Goal: Transaction & Acquisition: Purchase product/service

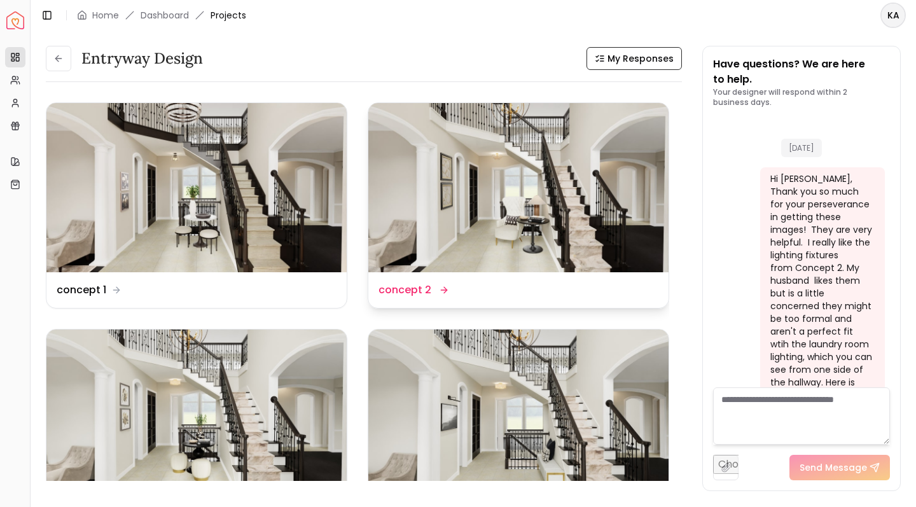
scroll to position [6394, 0]
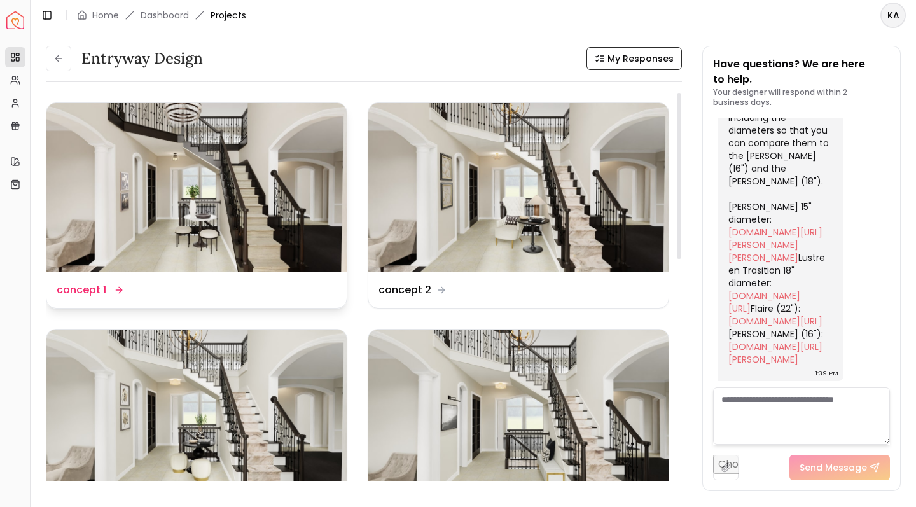
click at [242, 157] on img at bounding box center [196, 187] width 300 height 169
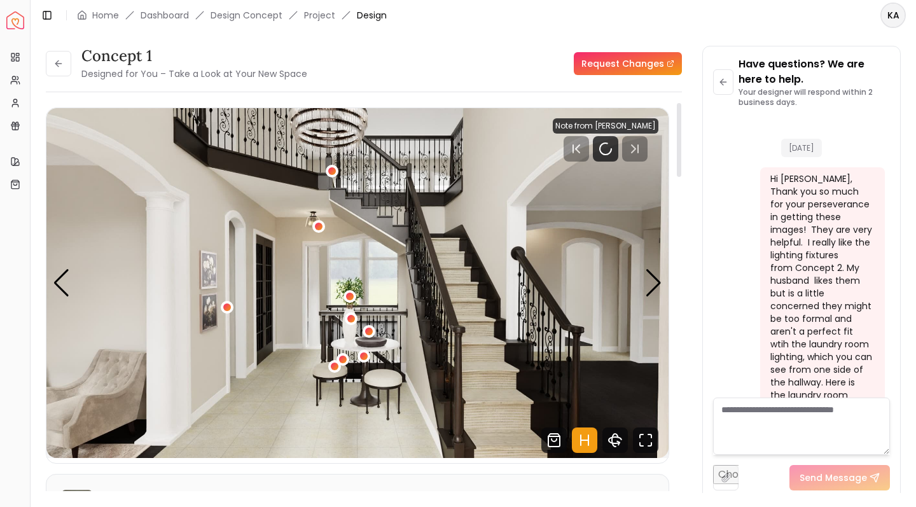
scroll to position [6384, 0]
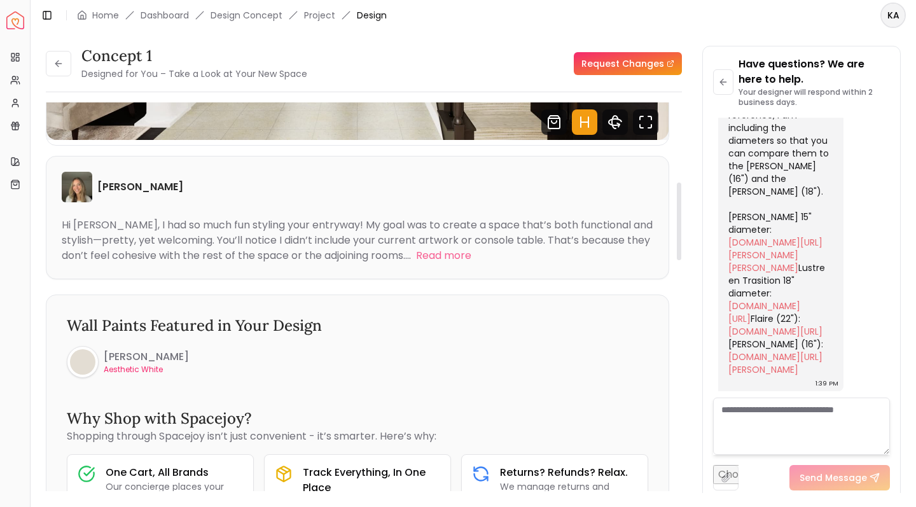
drag, startPoint x: 679, startPoint y: 145, endPoint x: 723, endPoint y: 209, distance: 77.7
click at [723, 209] on div "concept 1 Designed for You – Take a Look at Your New Space Request Changes conc…" at bounding box center [473, 262] width 855 height 432
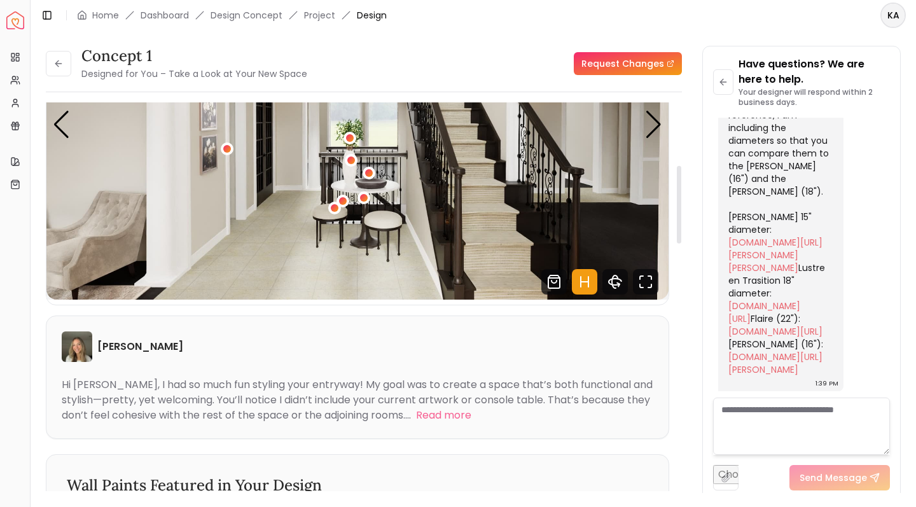
scroll to position [0, 0]
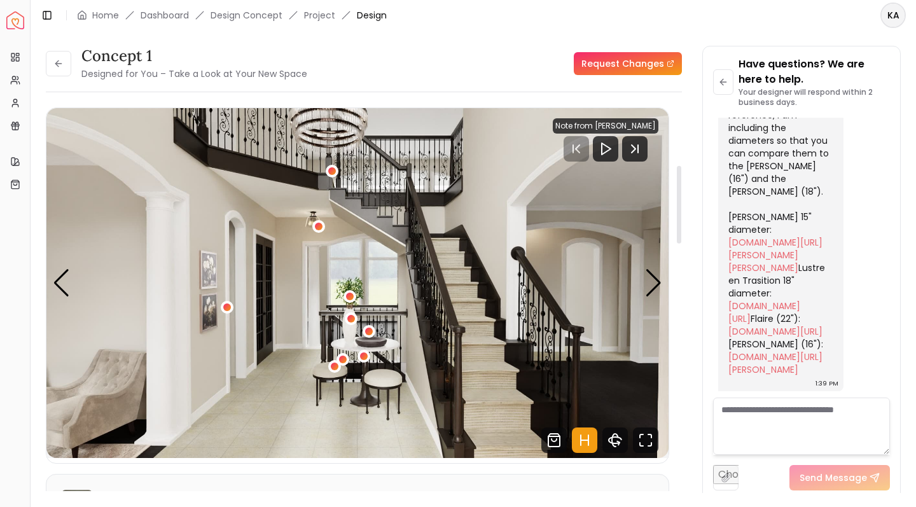
drag, startPoint x: 679, startPoint y: 214, endPoint x: 682, endPoint y: 117, distance: 96.8
click at [682, 117] on div "concept 1 Designed for You – Take a Look at Your New Space Request Changes conc…" at bounding box center [473, 262] width 855 height 432
click at [835, 184] on div "I totally understand. What about one of the below? For your reference, I am inc…" at bounding box center [780, 229] width 125 height 326
click at [750, 274] on link "[DOMAIN_NAME][URL][PERSON_NAME][PERSON_NAME]" at bounding box center [776, 255] width 94 height 38
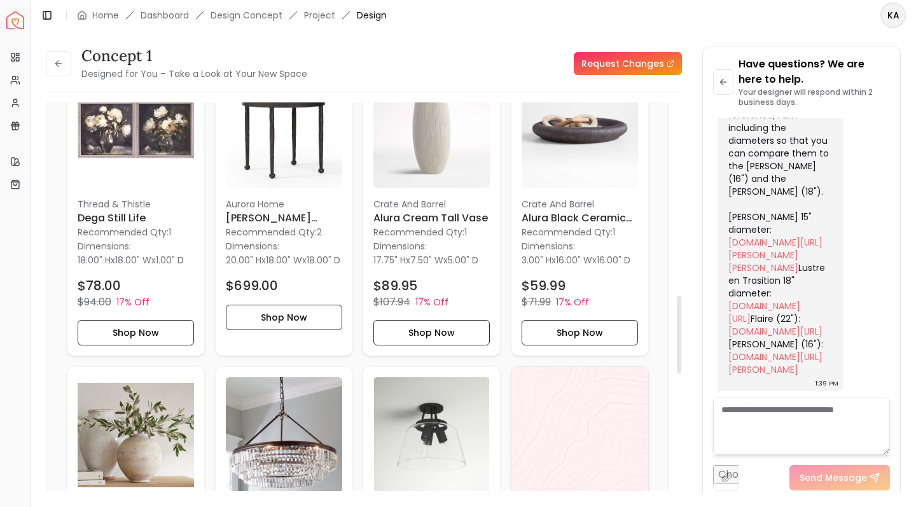
drag, startPoint x: 678, startPoint y: 168, endPoint x: 641, endPoint y: 359, distance: 195.2
click at [641, 360] on div "concept 1 Designed for You – Take a Look at Your New Space Request Changes Hots…" at bounding box center [364, 301] width 636 height 399
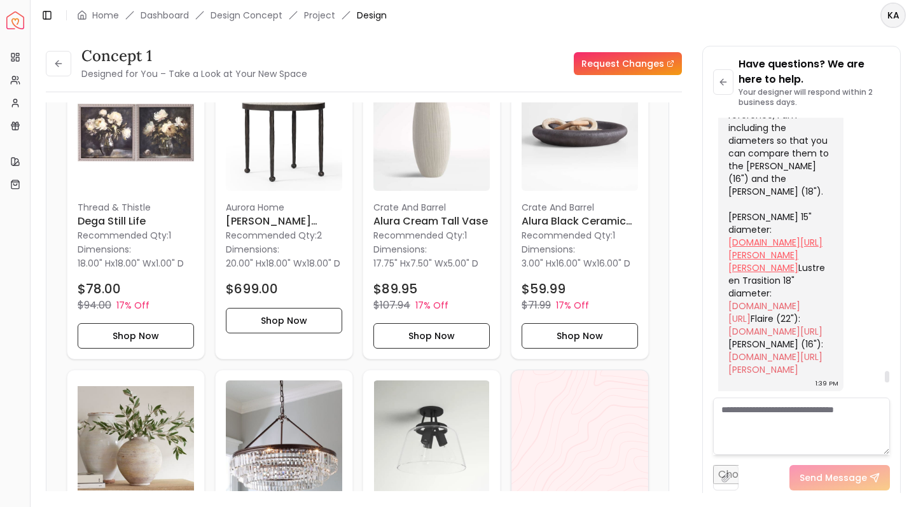
click at [756, 274] on link "[DOMAIN_NAME][URL][PERSON_NAME][PERSON_NAME]" at bounding box center [776, 255] width 94 height 38
click at [758, 240] on div "I totally understand. What about one of the below? For your reference, I am inc…" at bounding box center [780, 223] width 102 height 305
click at [760, 300] on link "[DOMAIN_NAME][URL]" at bounding box center [765, 312] width 72 height 25
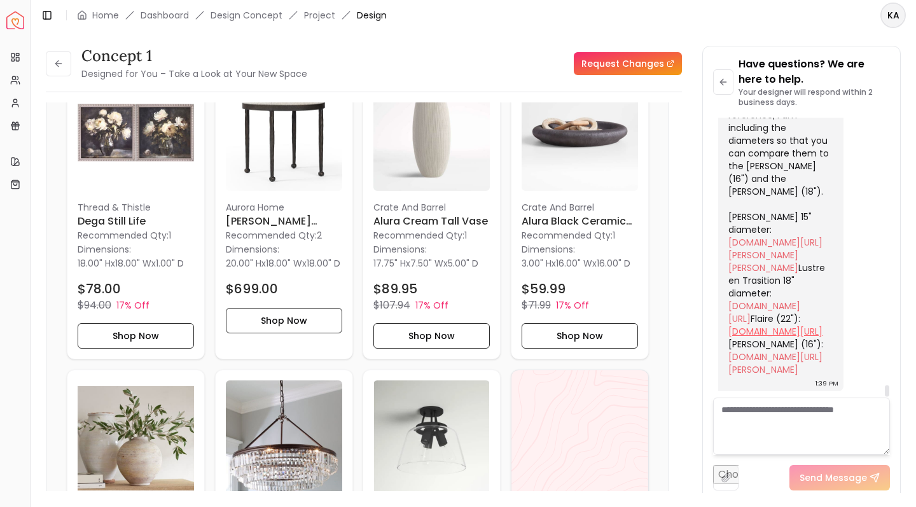
click at [746, 325] on link "[DOMAIN_NAME][URL]" at bounding box center [776, 331] width 94 height 13
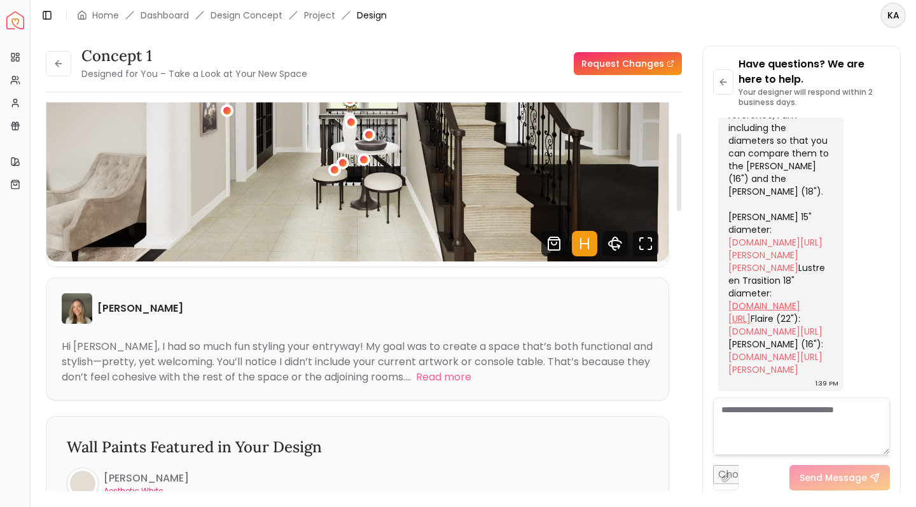
scroll to position [0, 0]
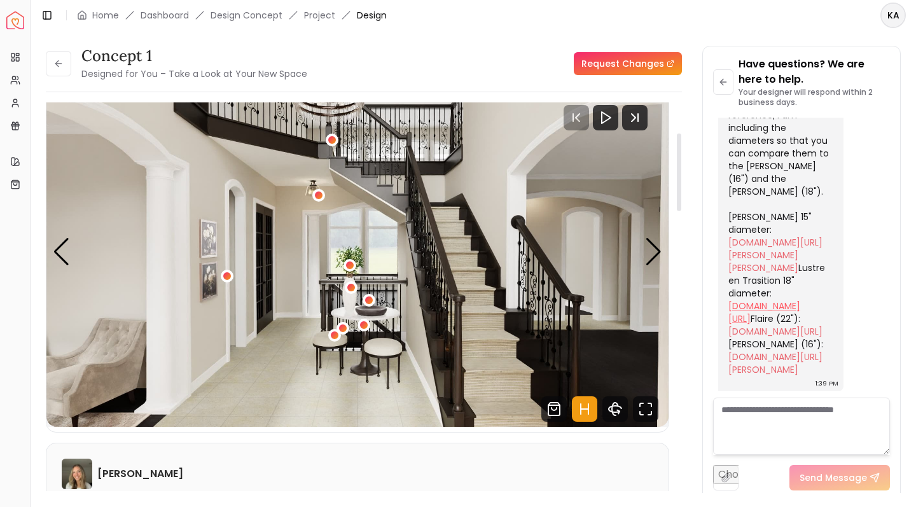
drag, startPoint x: 678, startPoint y: 337, endPoint x: 736, endPoint y: 127, distance: 218.2
click at [734, 129] on div "concept 1 Designed for You – Take a Look at Your New Space Request Changes conc…" at bounding box center [473, 262] width 855 height 432
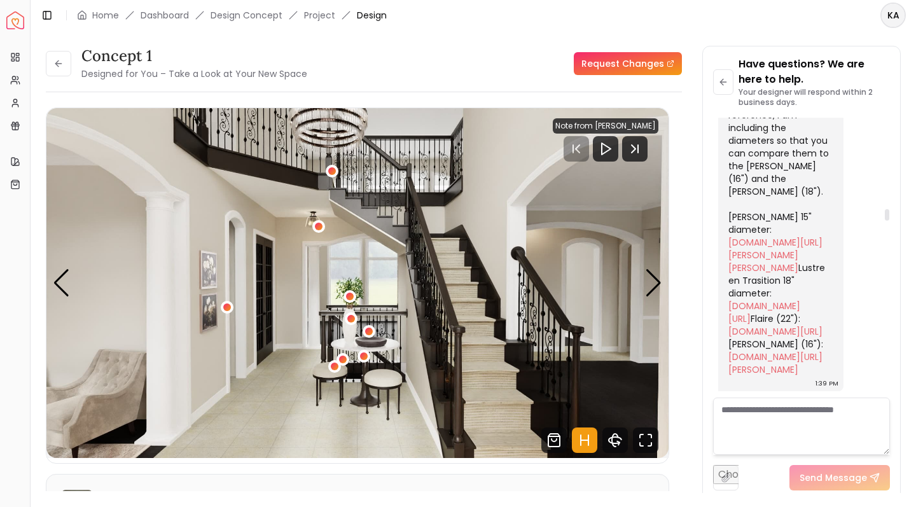
scroll to position [2172, 0]
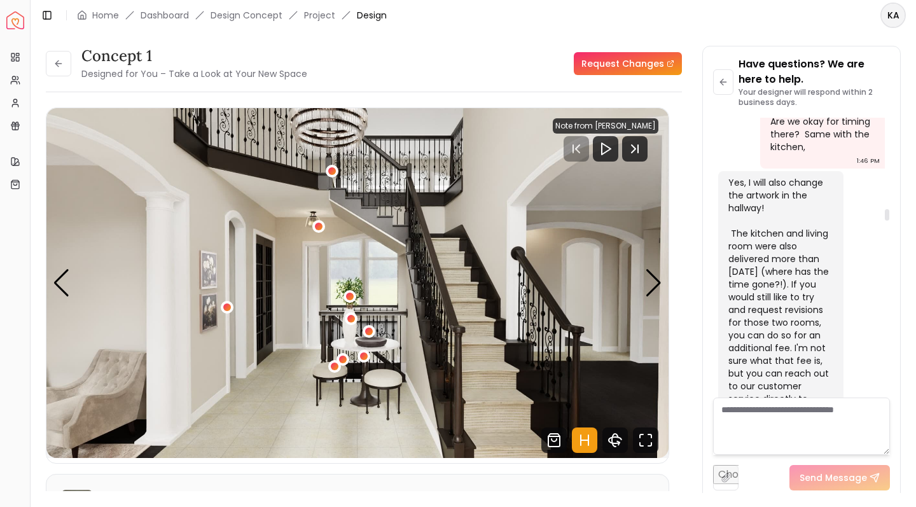
click at [887, 215] on div at bounding box center [887, 258] width 6 height 280
